Goal: Navigation & Orientation: Find specific page/section

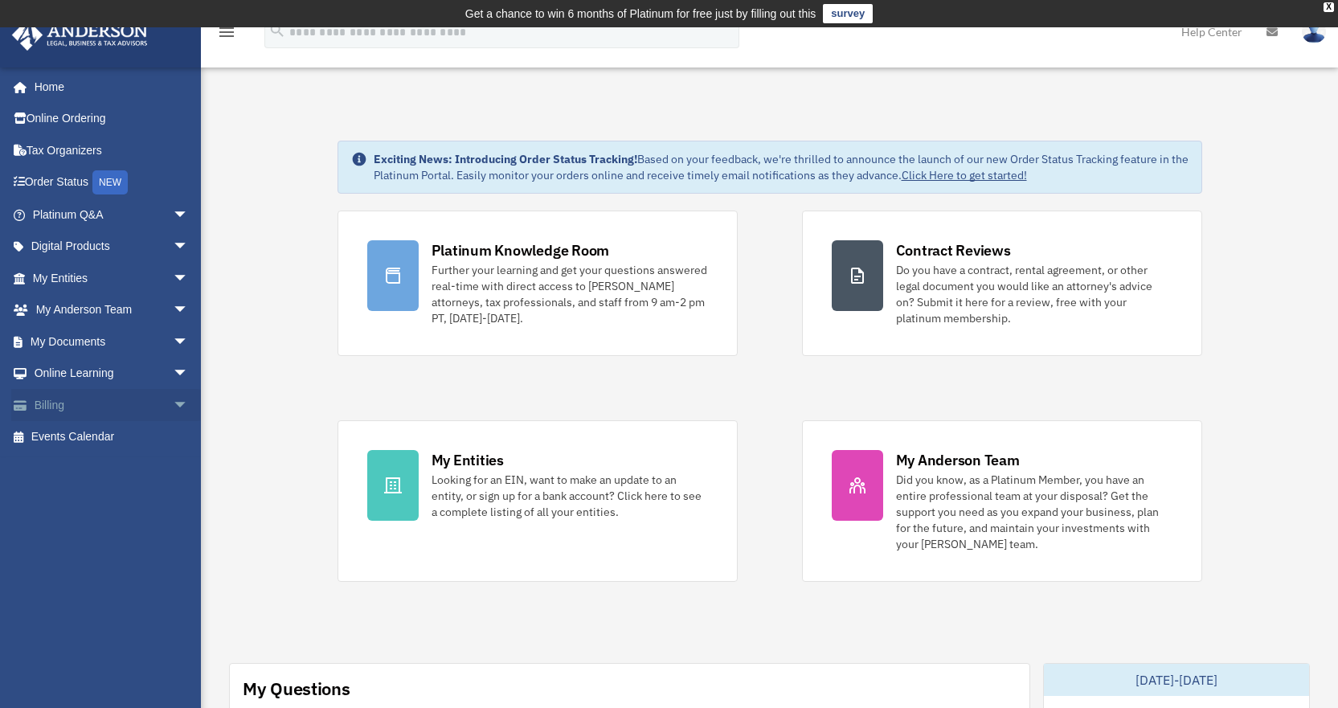
click at [54, 404] on link "Billing arrow_drop_down" at bounding box center [112, 405] width 202 height 32
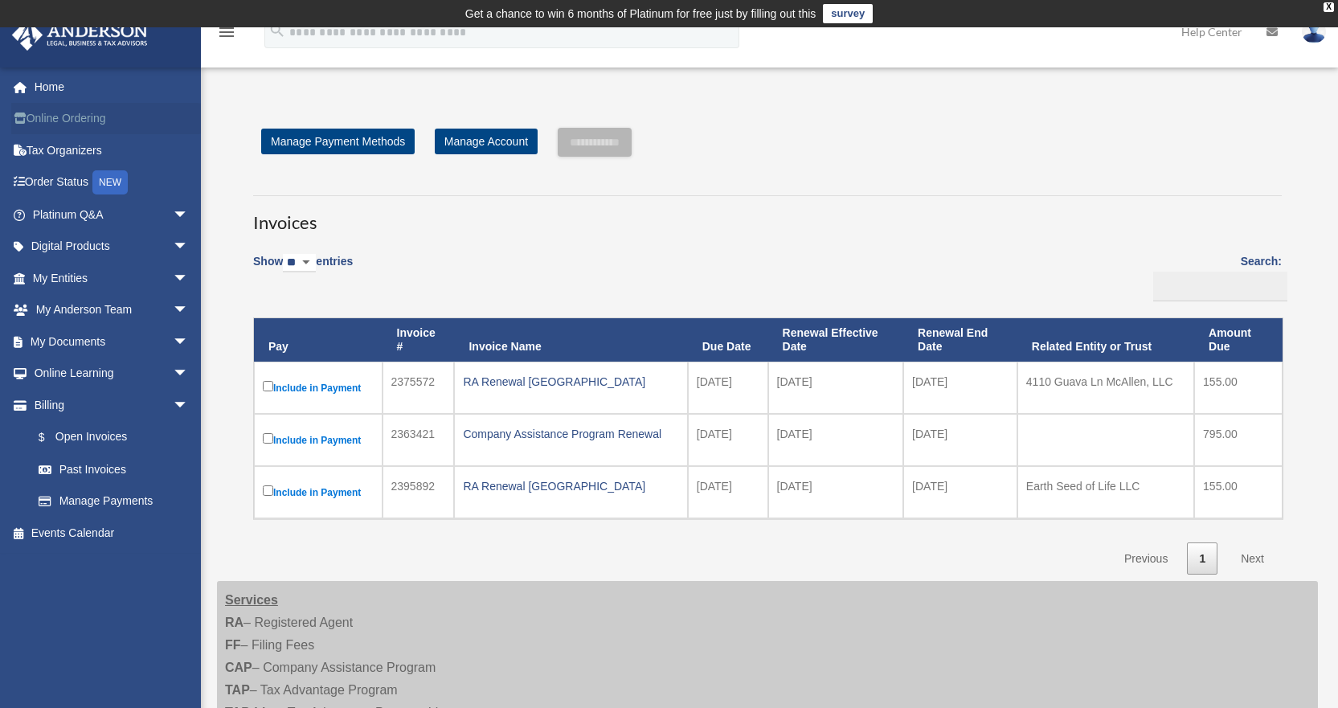
click at [78, 121] on link "Online Ordering" at bounding box center [112, 119] width 202 height 32
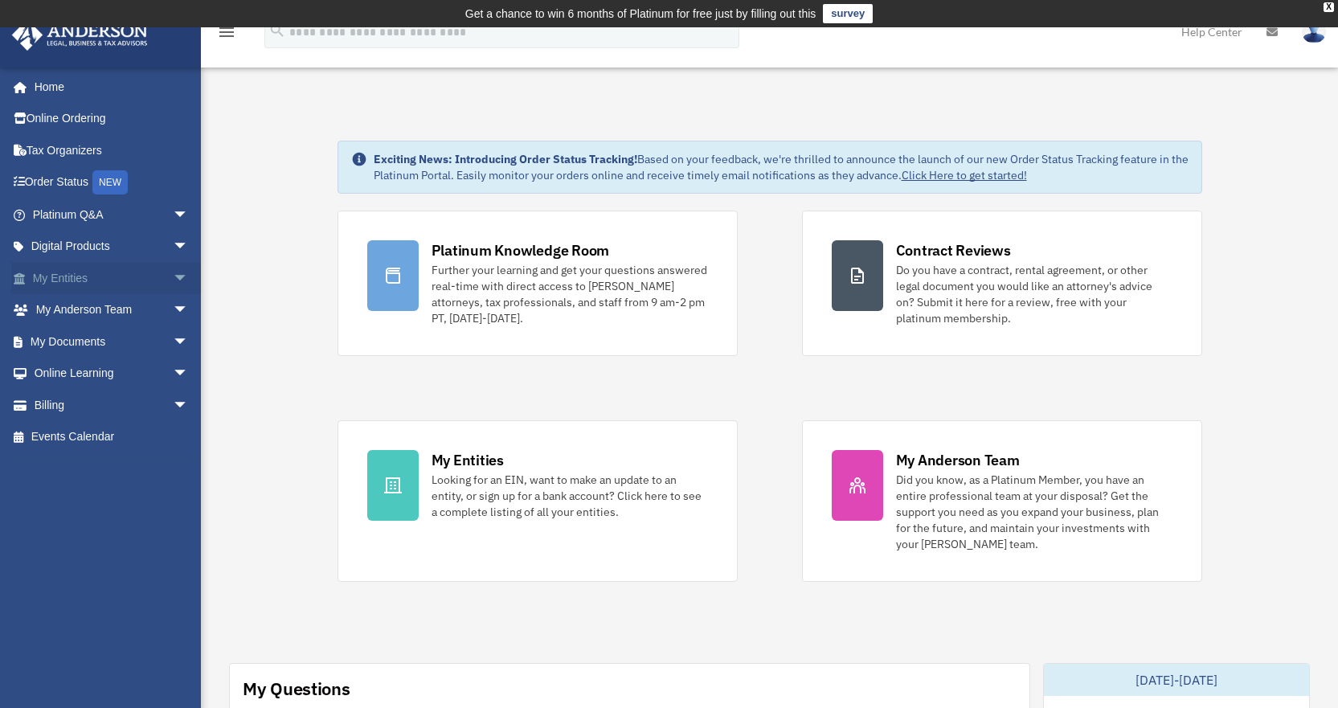
click at [67, 282] on link "My Entities arrow_drop_down" at bounding box center [112, 278] width 202 height 32
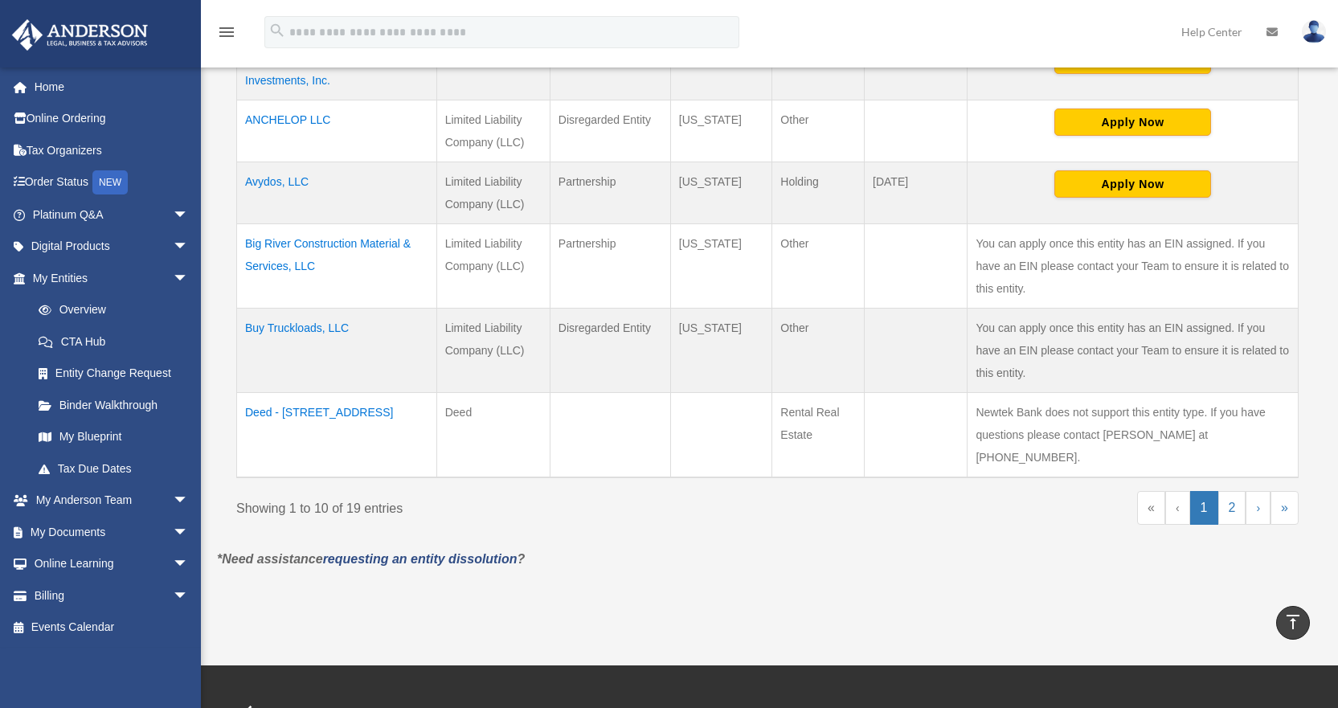
scroll to position [935, 0]
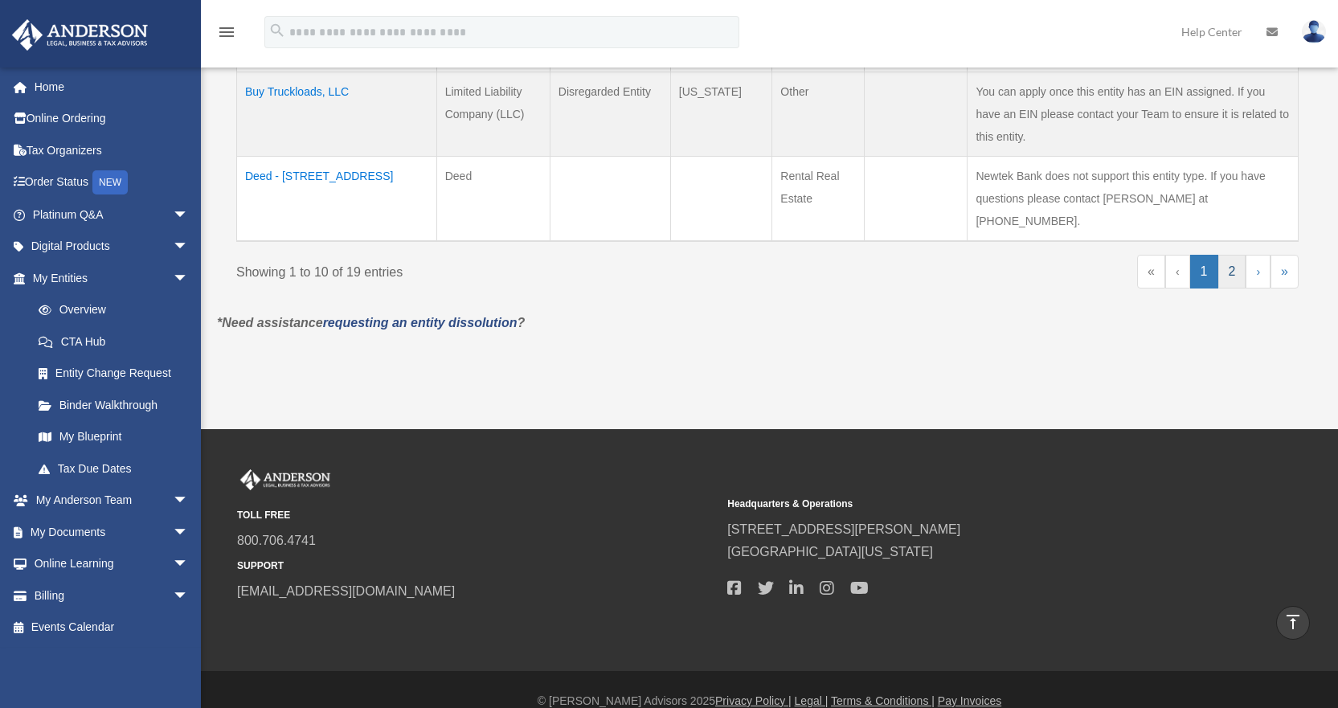
click at [1232, 255] on link "2" at bounding box center [1232, 272] width 28 height 34
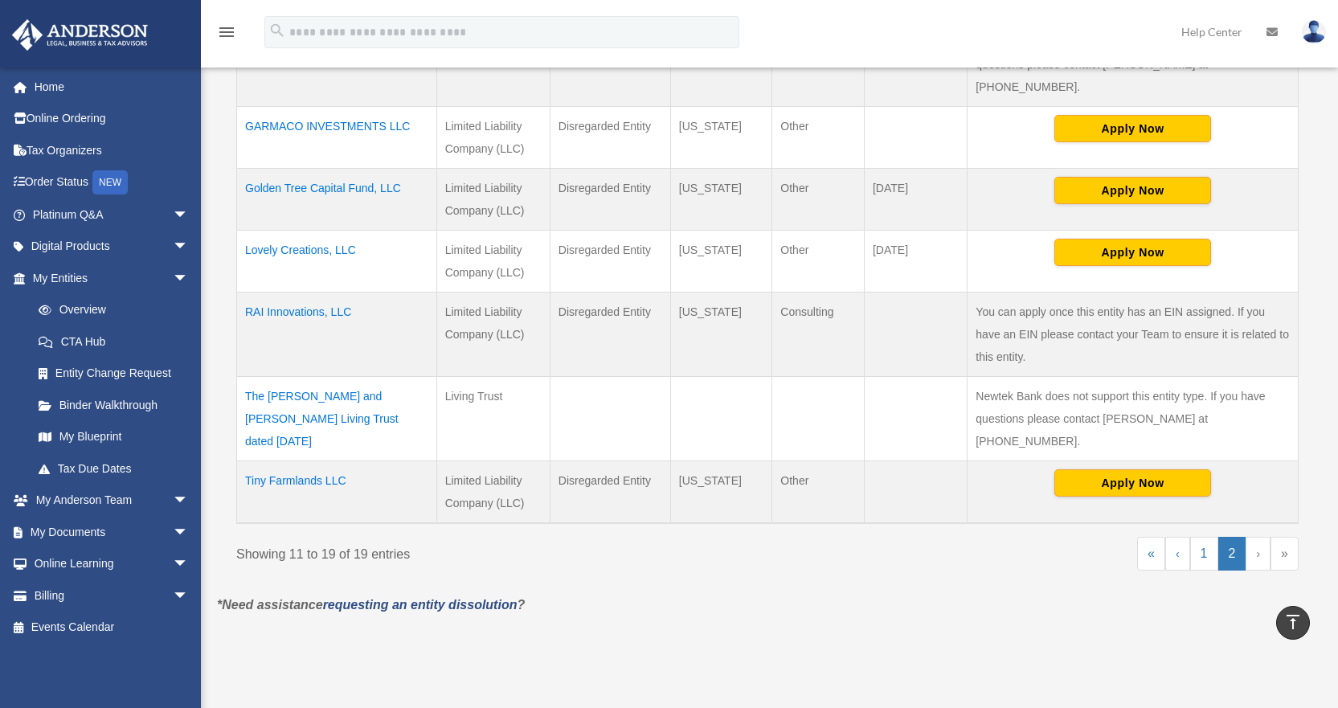
scroll to position [712, 0]
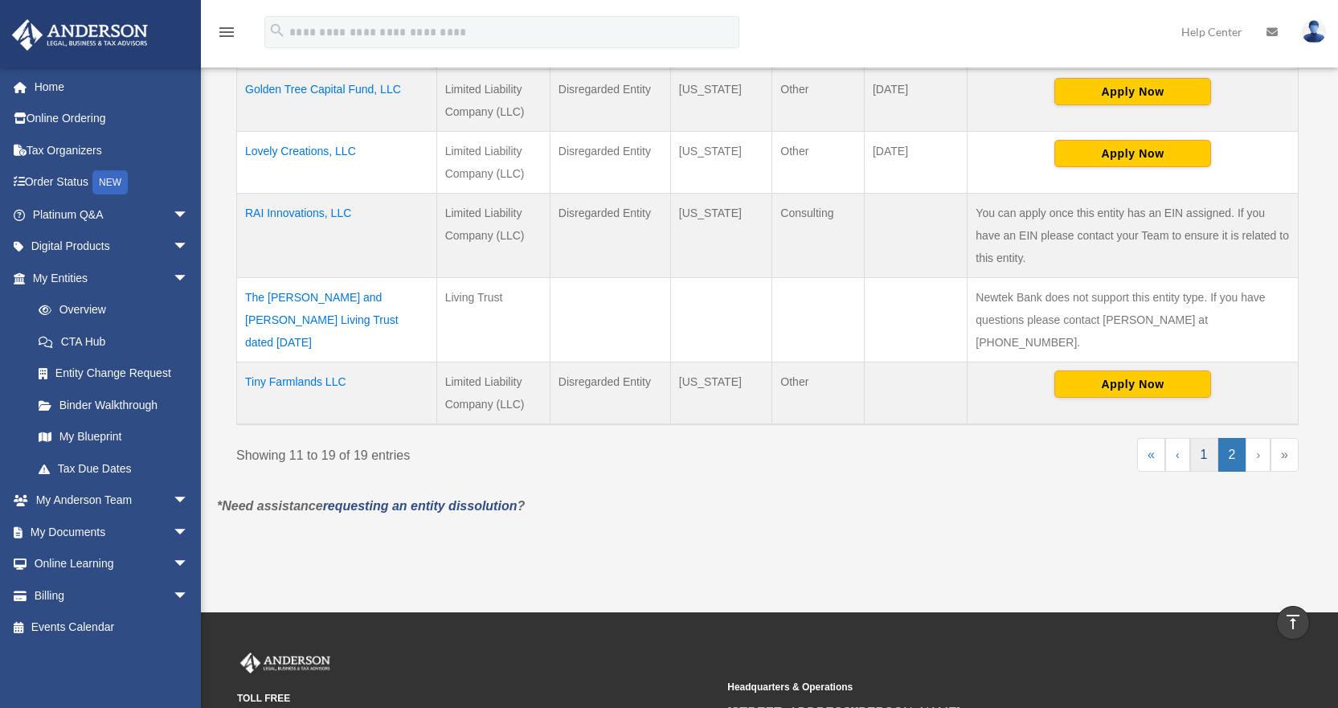
click at [1207, 438] on link "1" at bounding box center [1204, 455] width 28 height 34
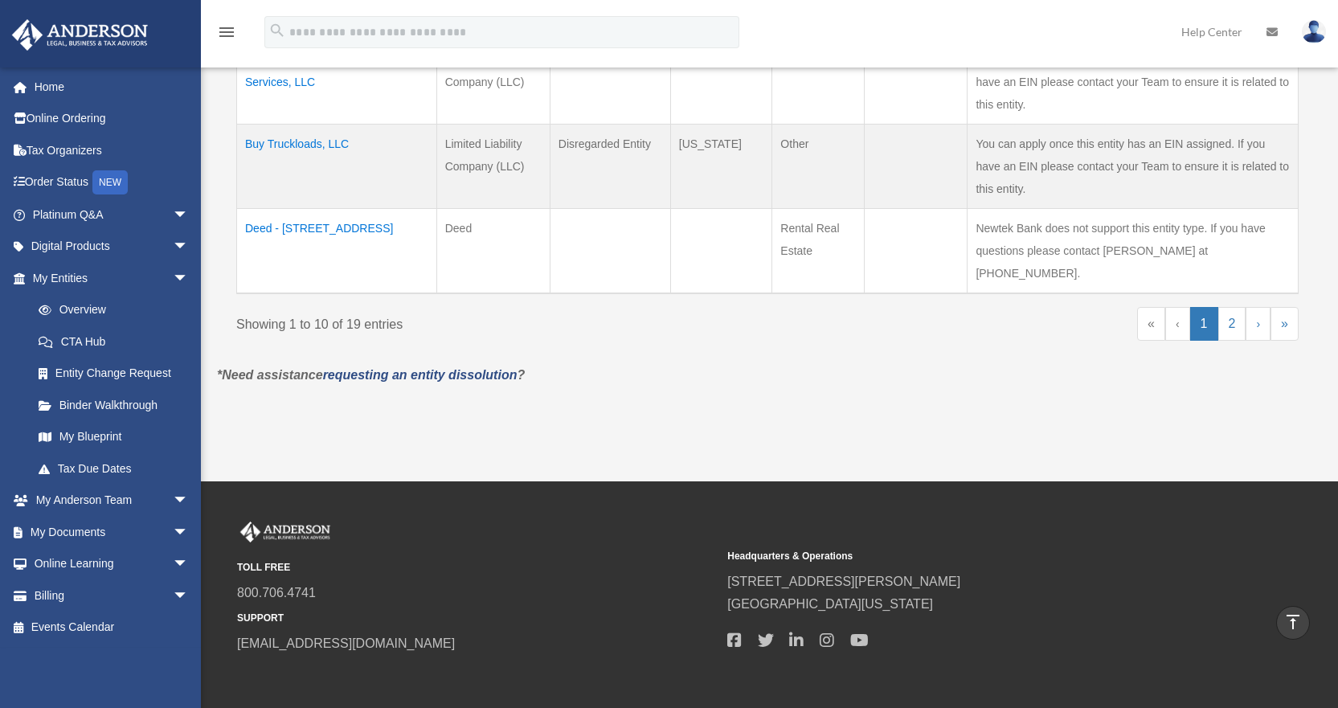
scroll to position [854, 0]
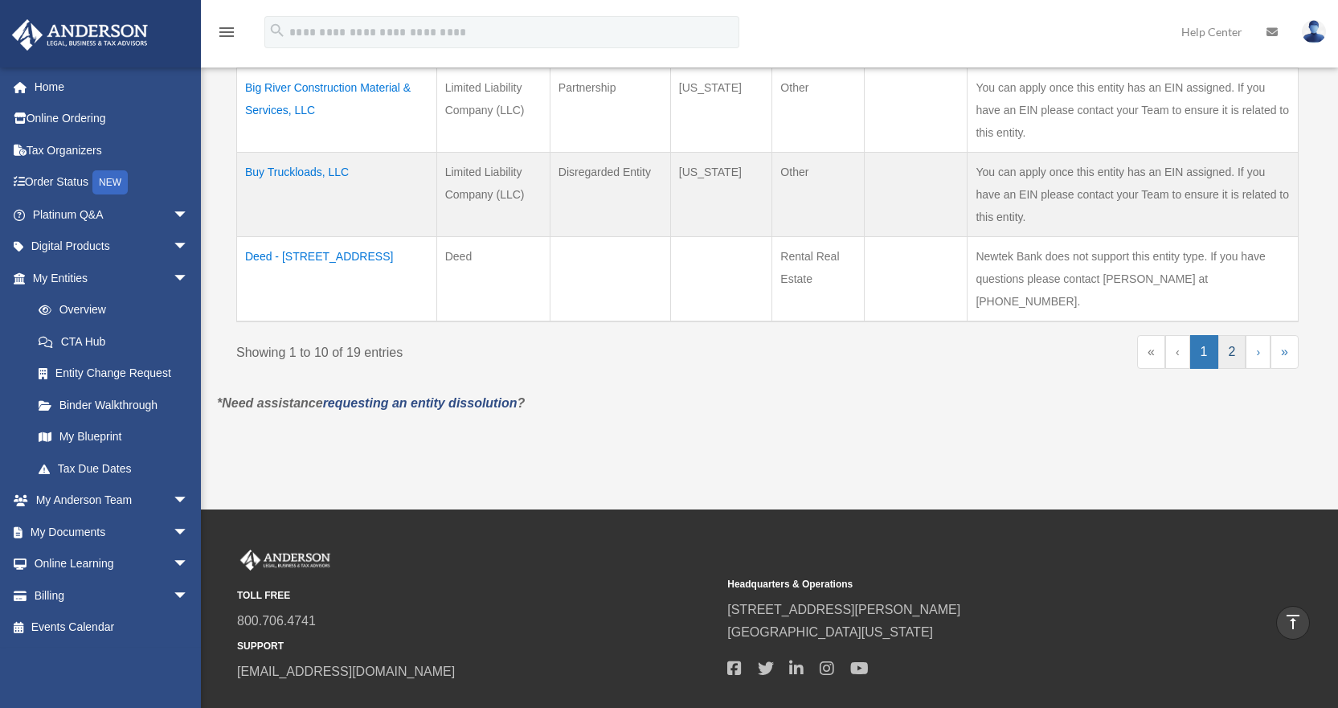
click at [1236, 335] on link "2" at bounding box center [1232, 352] width 28 height 34
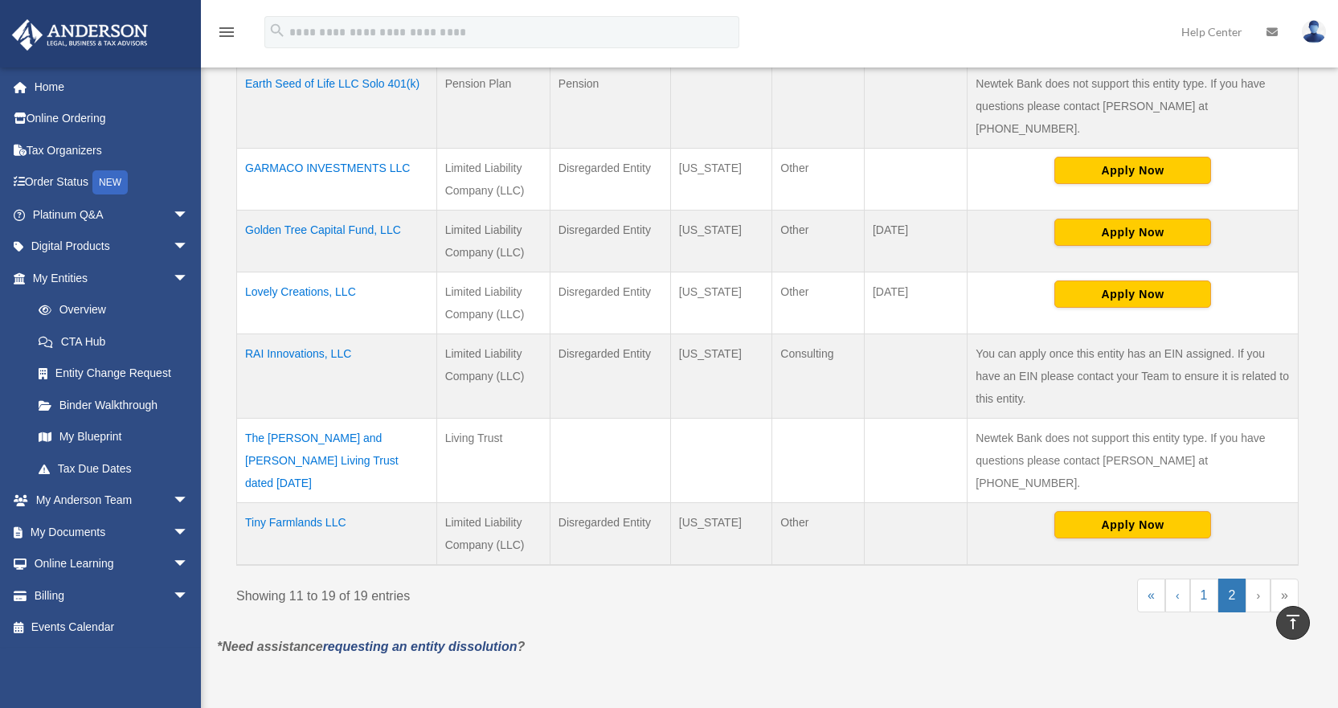
scroll to position [613, 0]
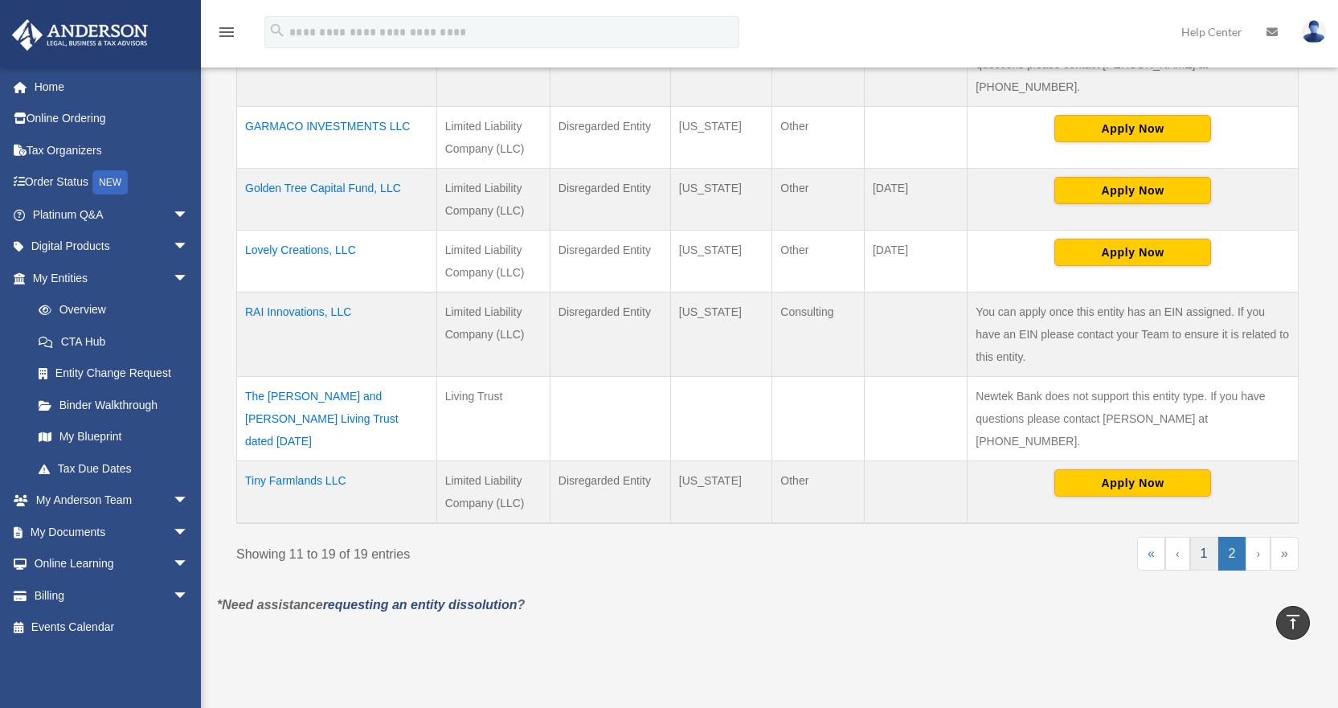
click at [1199, 537] on link "1" at bounding box center [1204, 554] width 28 height 34
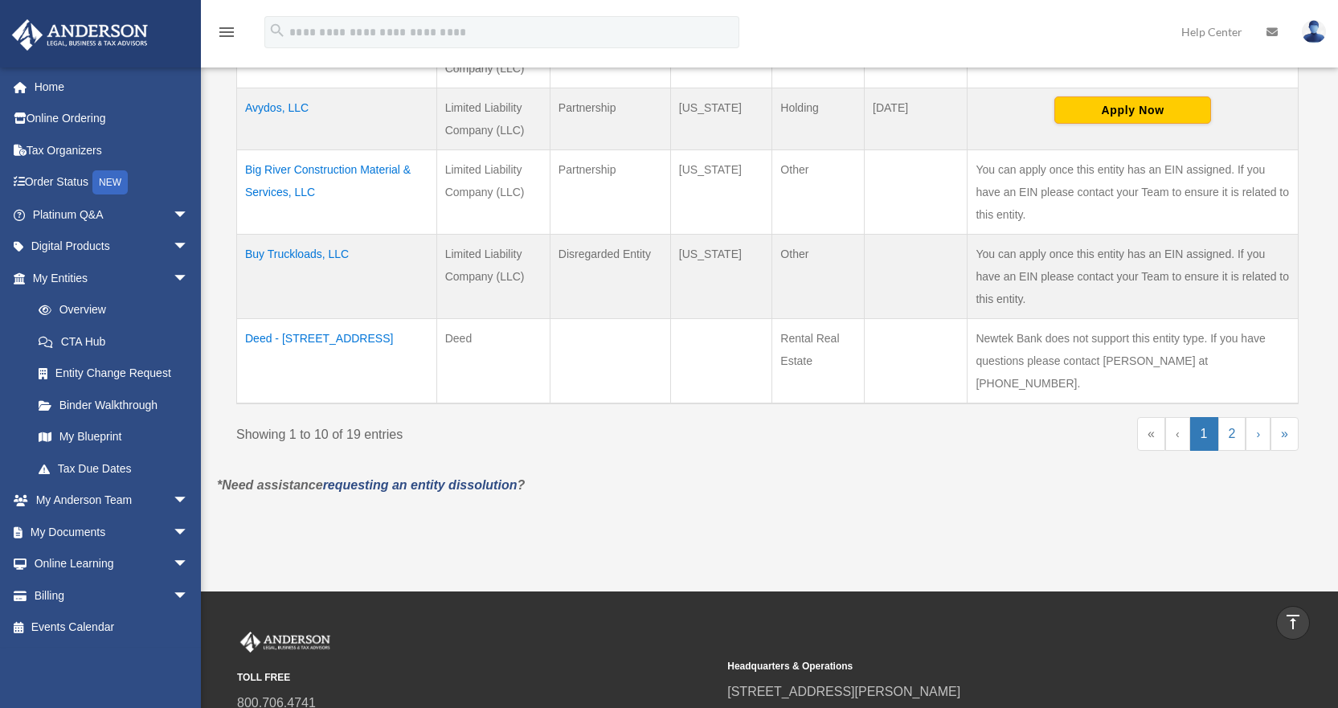
scroll to position [774, 0]
